Goal: Find specific page/section: Find specific page/section

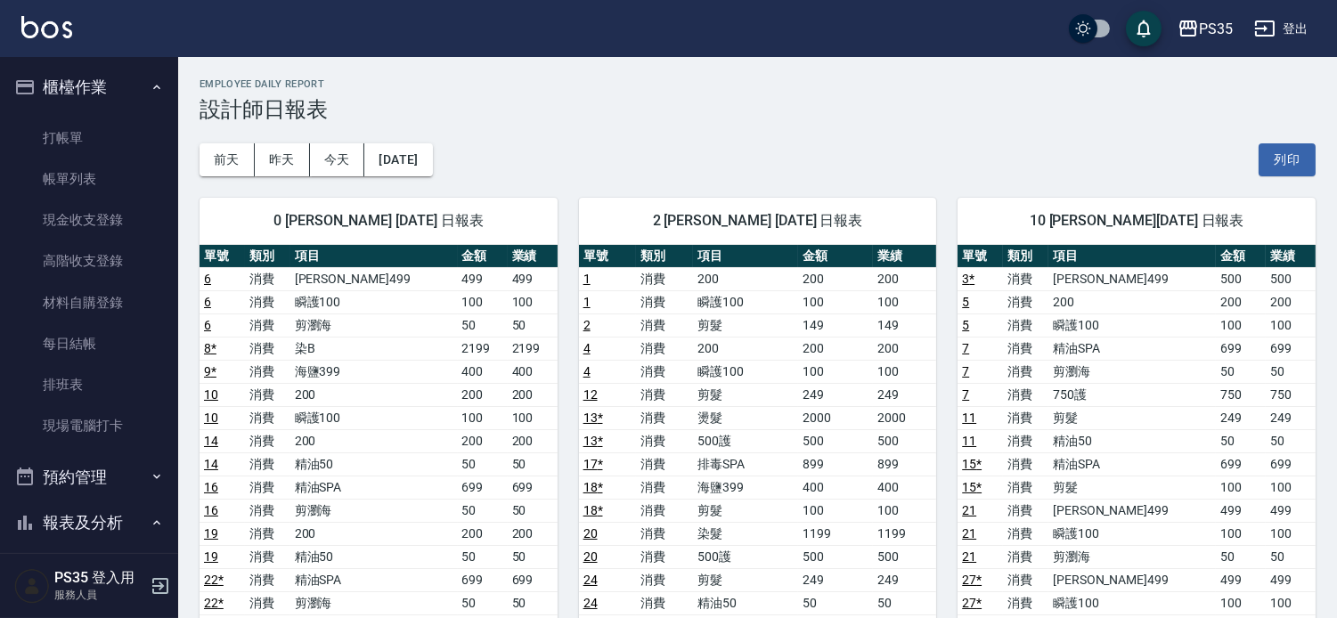
scroll to position [396, 0]
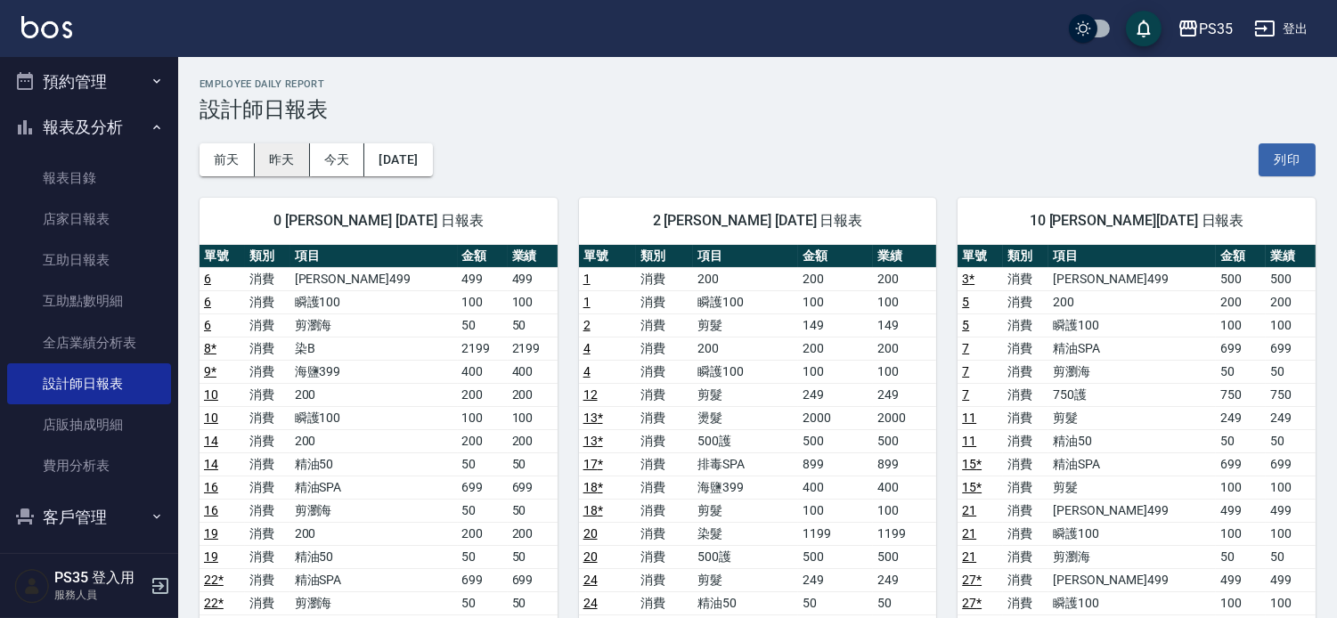
click at [290, 162] on button "昨天" at bounding box center [282, 159] width 55 height 33
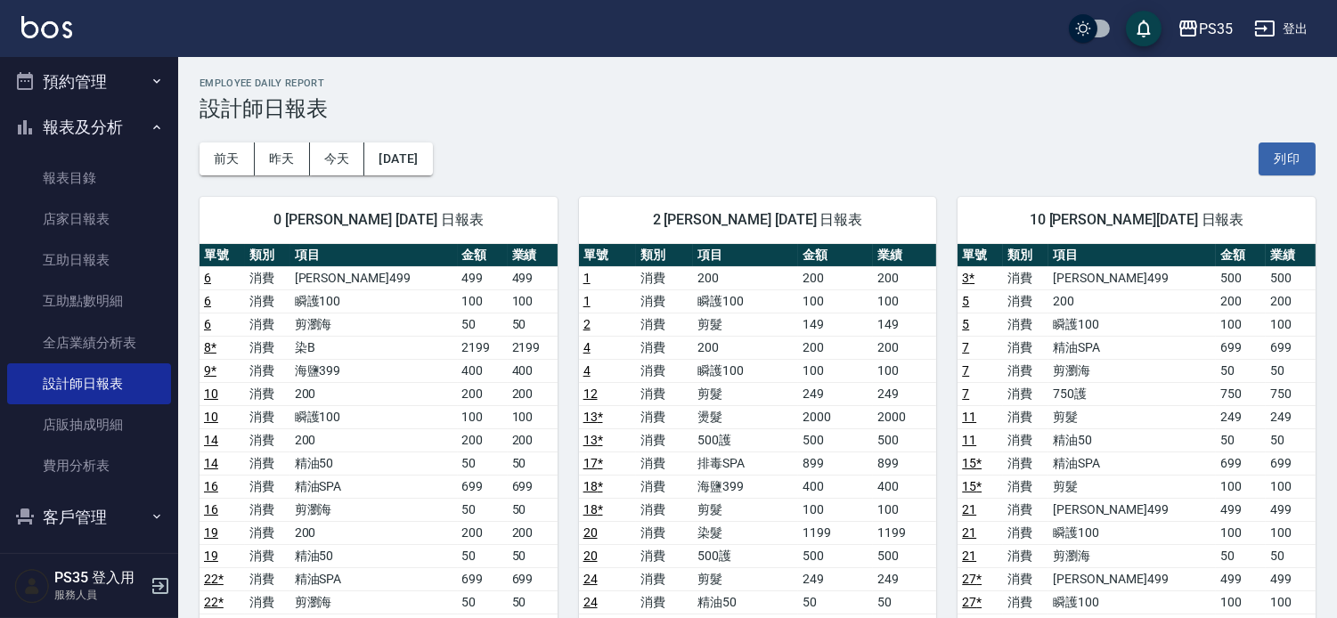
scroll to position [0, 0]
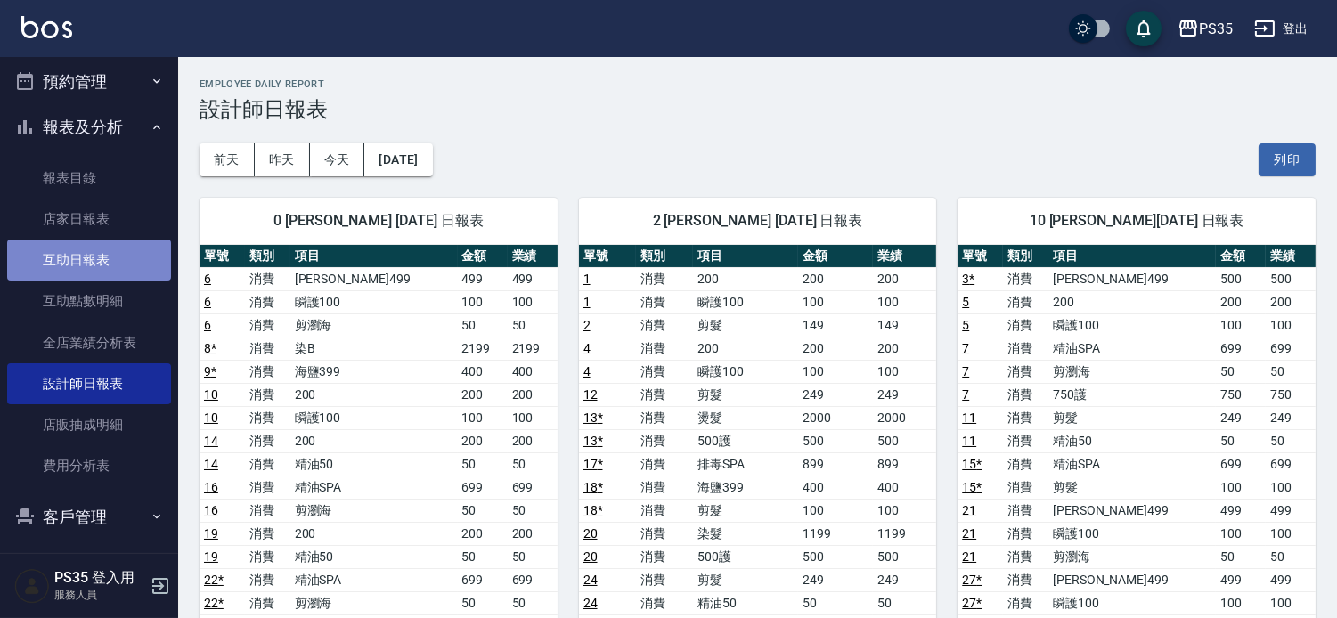
click at [109, 240] on link "互助日報表" at bounding box center [89, 260] width 164 height 41
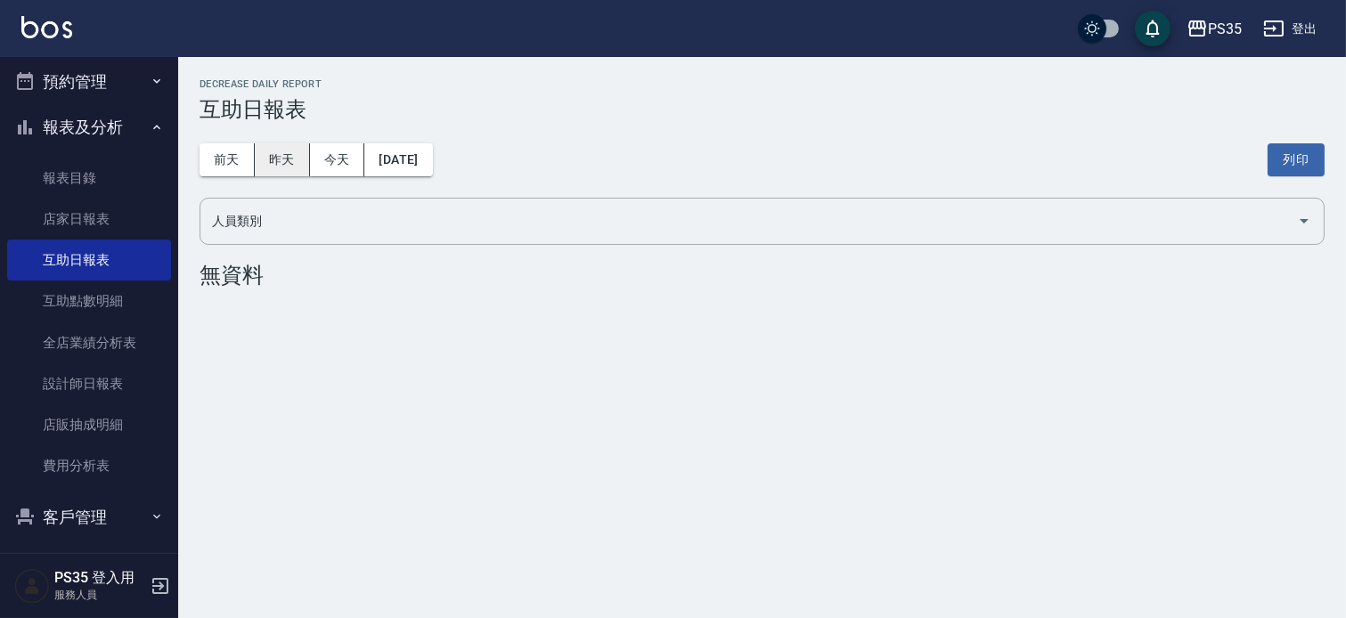
click at [278, 146] on button "昨天" at bounding box center [282, 159] width 55 height 33
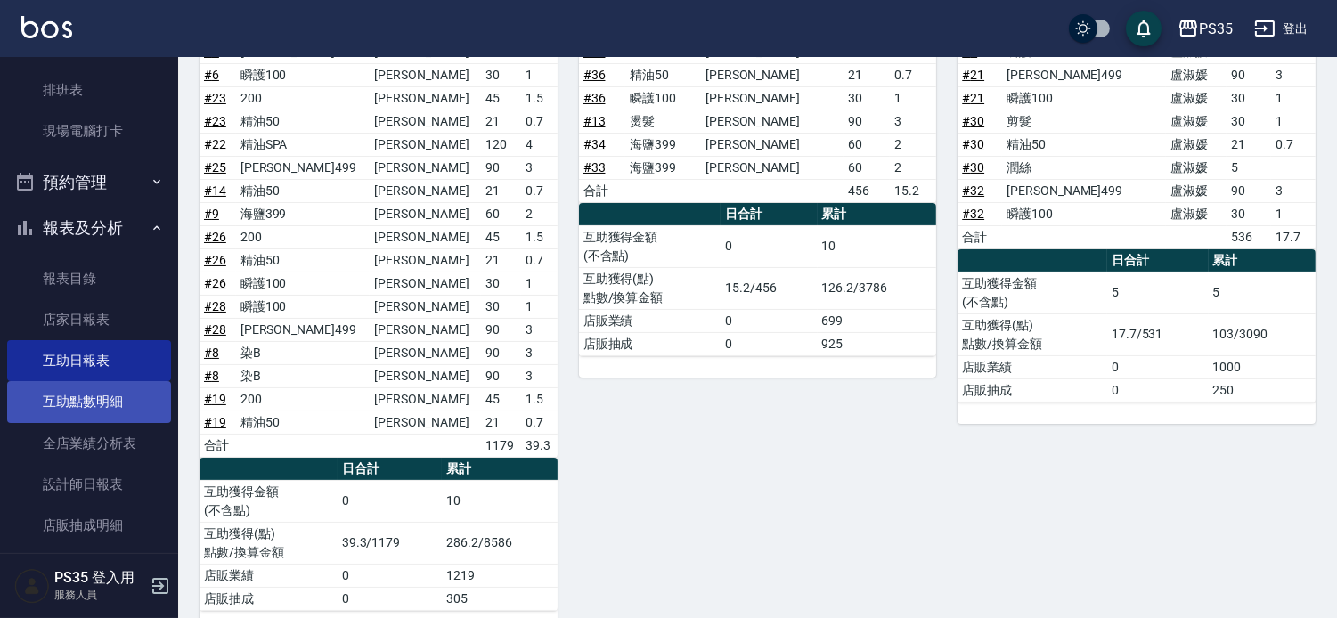
scroll to position [297, 0]
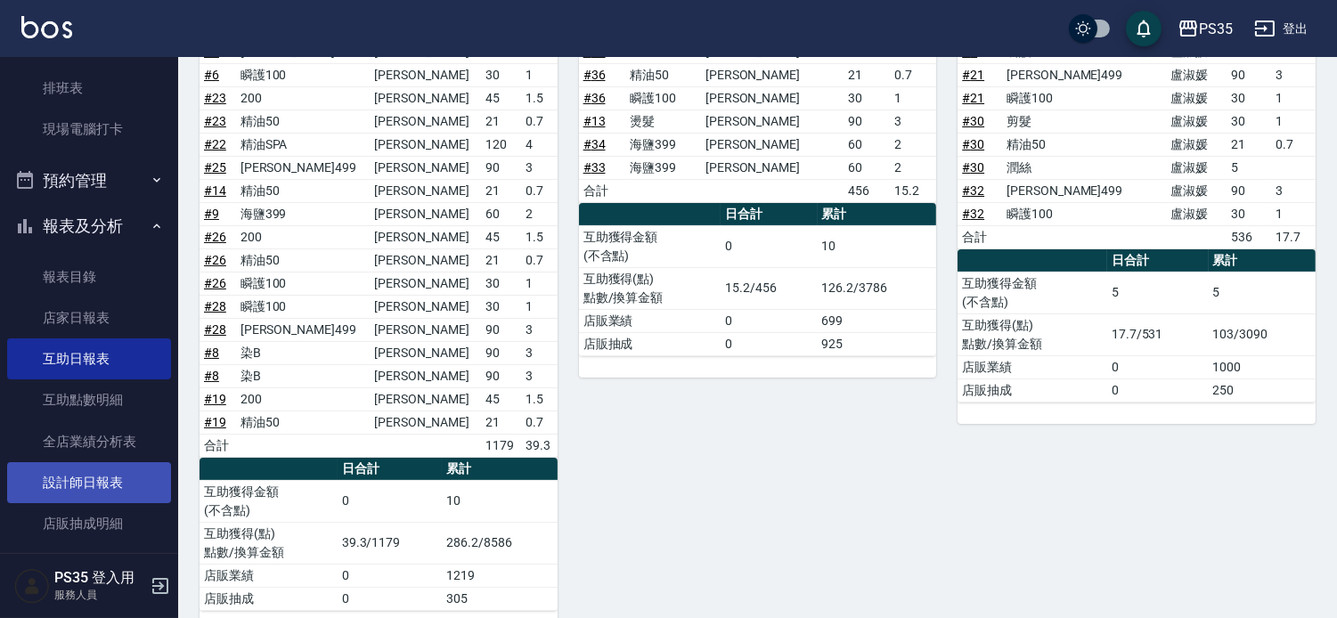
click at [94, 469] on link "設計師日報表" at bounding box center [89, 482] width 164 height 41
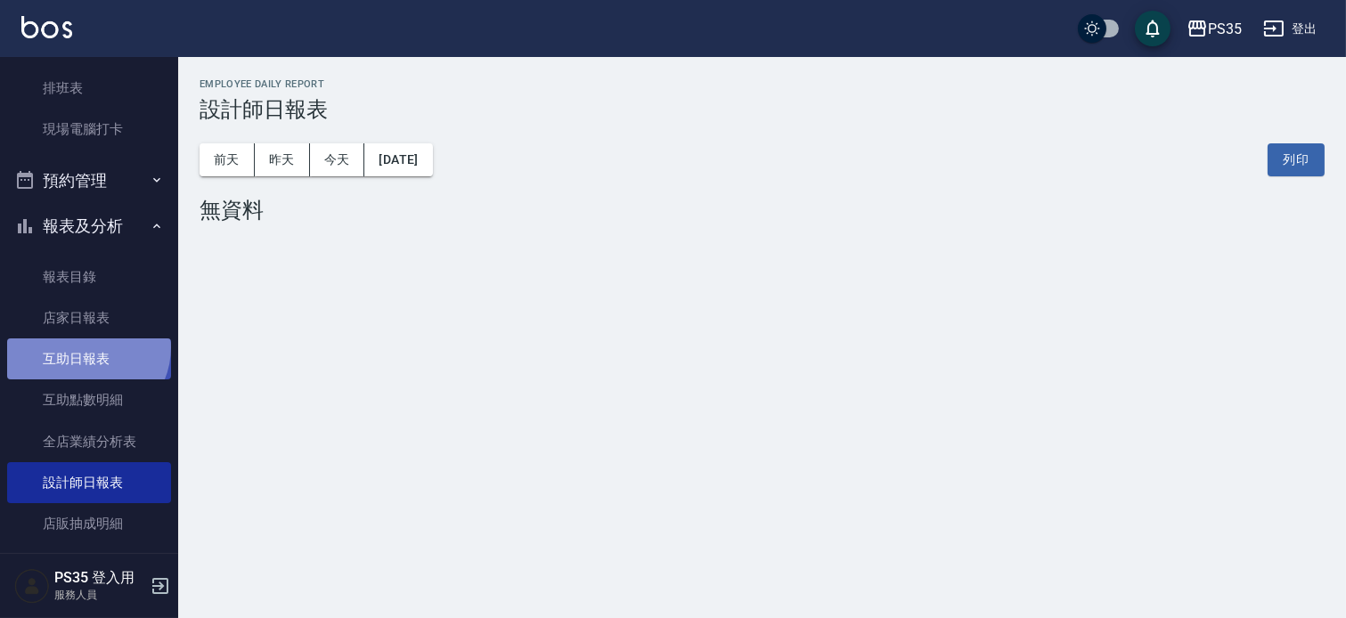
click at [86, 347] on link "互助日報表" at bounding box center [89, 359] width 164 height 41
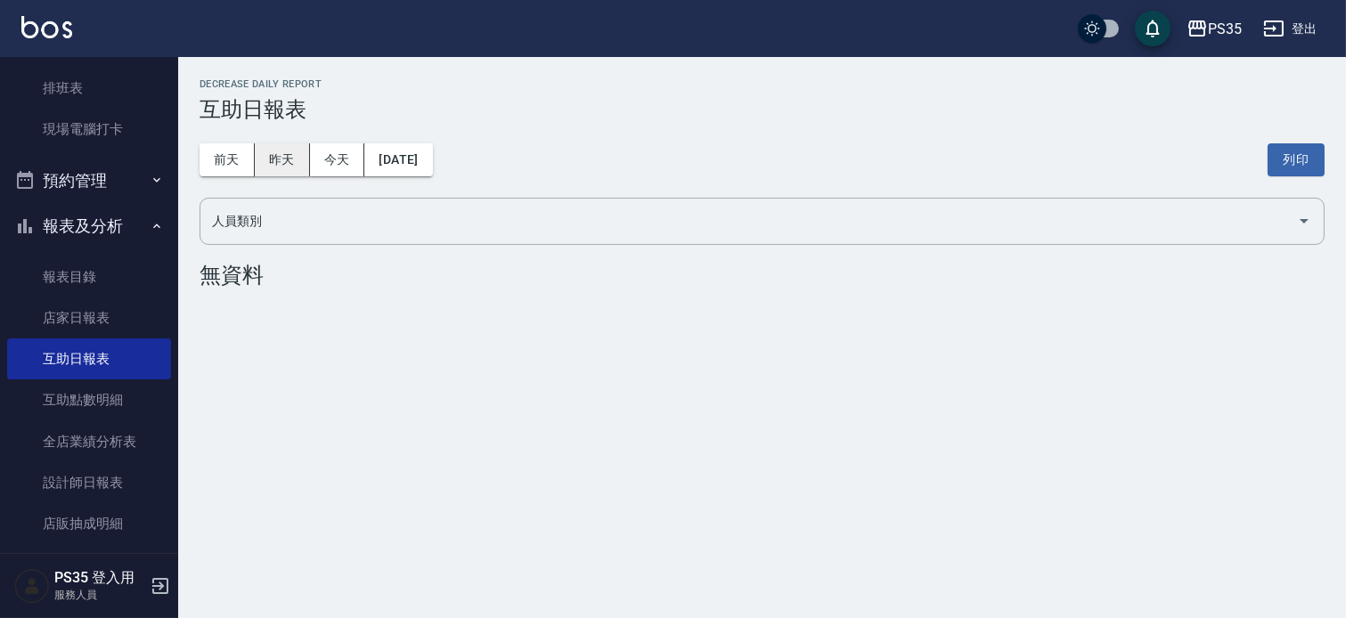
click at [278, 148] on button "昨天" at bounding box center [282, 159] width 55 height 33
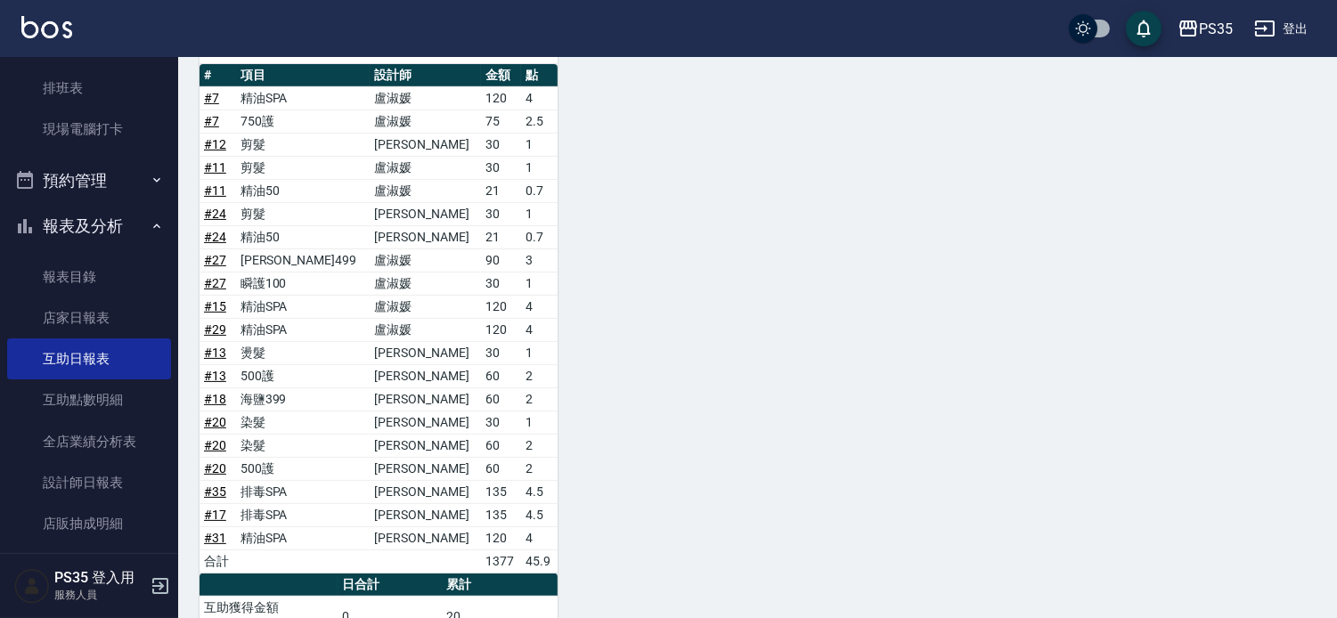
scroll to position [1177, 0]
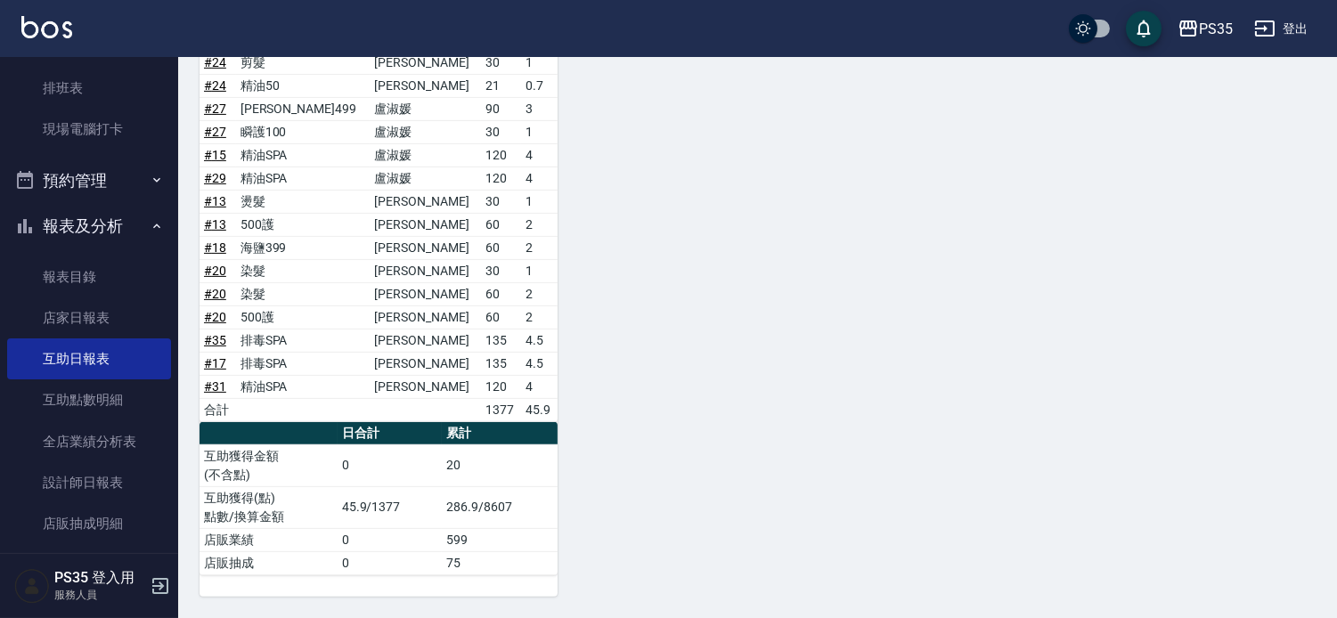
drag, startPoint x: 110, startPoint y: 482, endPoint x: 209, endPoint y: 310, distance: 198.3
click at [111, 483] on link "設計師日報表" at bounding box center [89, 482] width 164 height 41
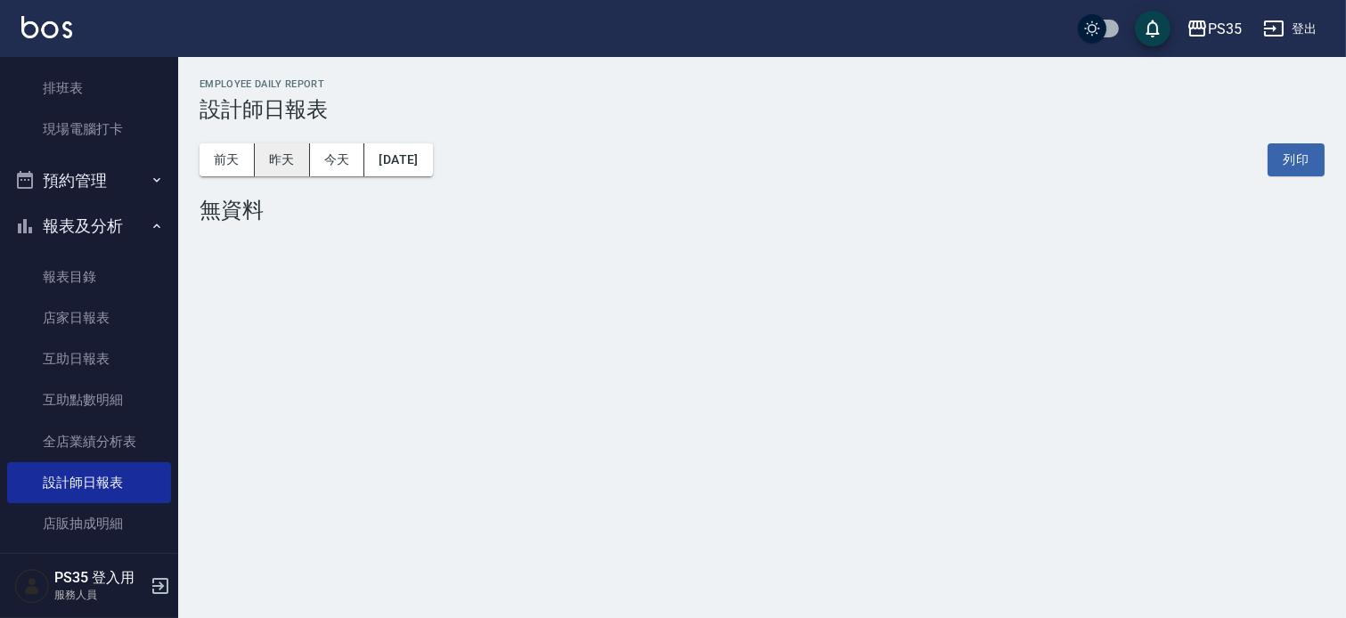
click at [270, 171] on button "昨天" at bounding box center [282, 159] width 55 height 33
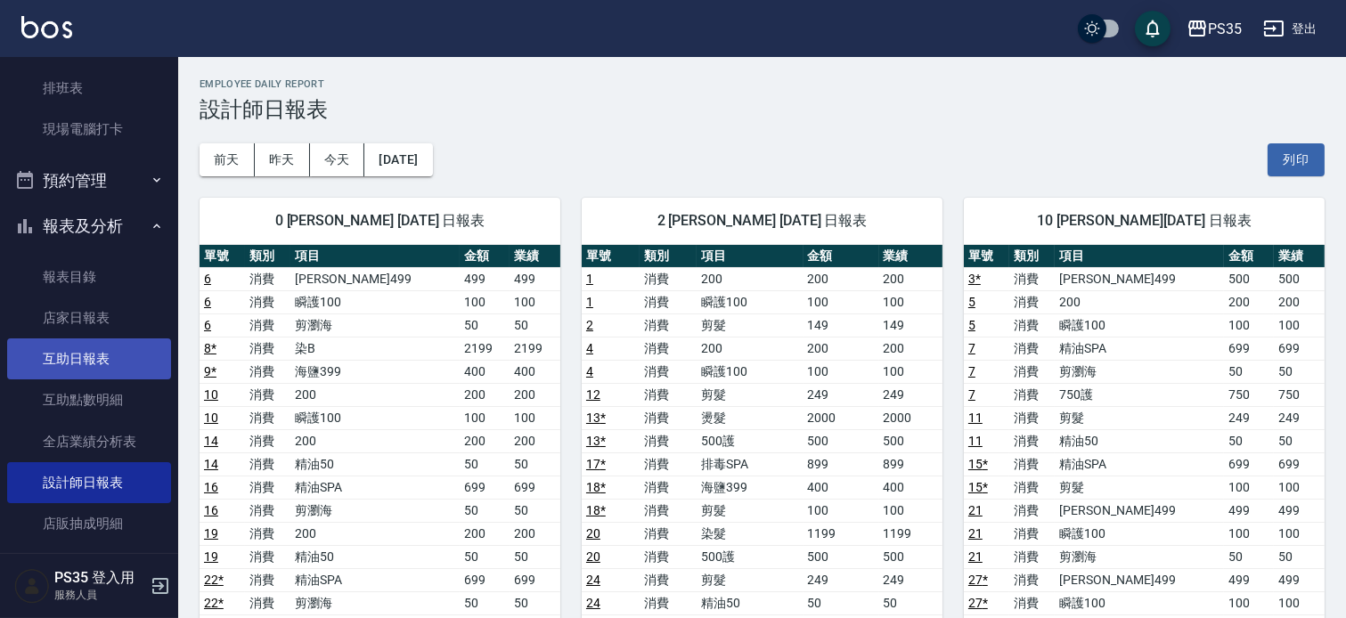
click at [83, 358] on link "互助日報表" at bounding box center [89, 359] width 164 height 41
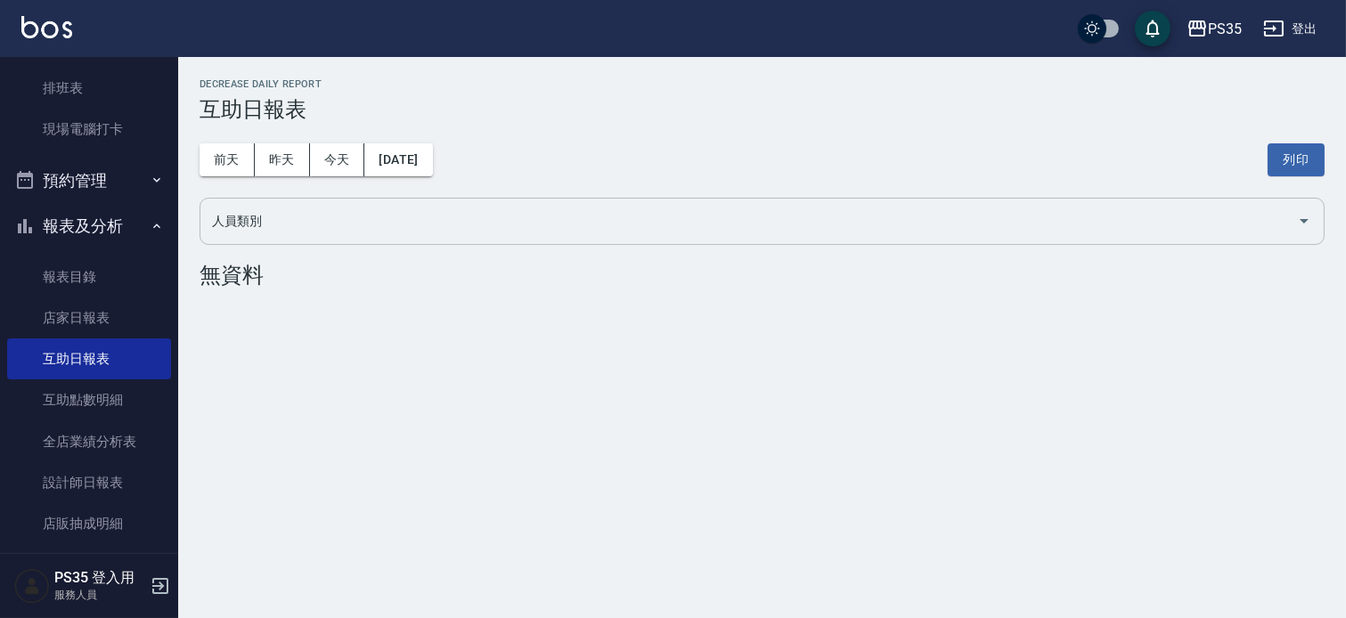
click at [291, 153] on button "昨天" at bounding box center [282, 159] width 55 height 33
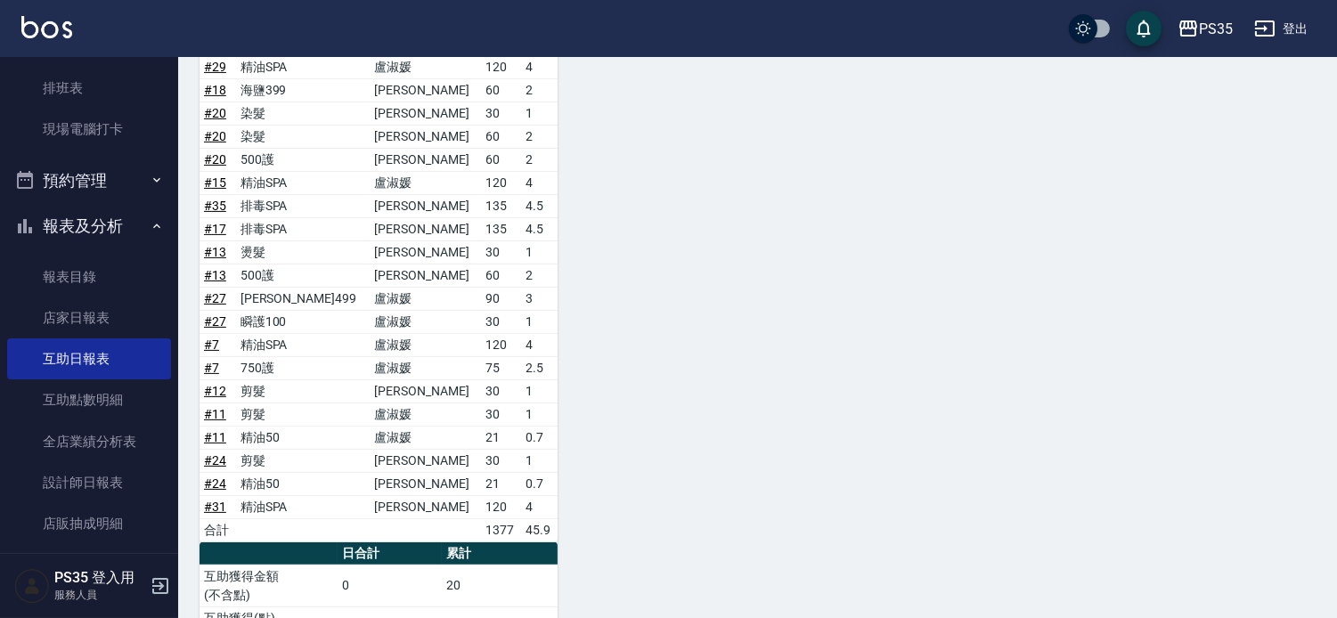
scroll to position [1089, 0]
